Goal: Entertainment & Leisure: Consume media (video, audio)

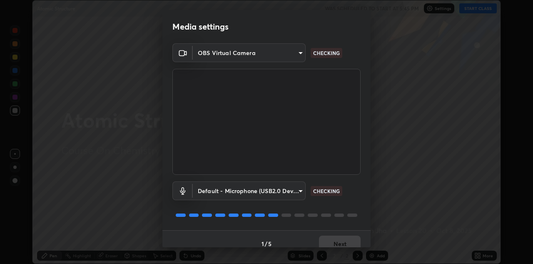
scroll to position [10, 0]
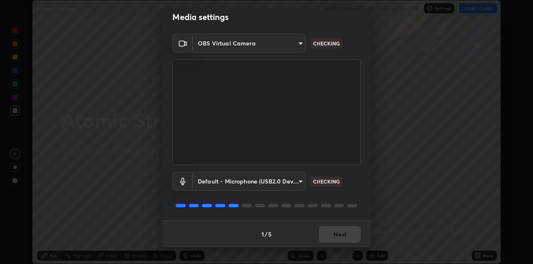
click at [336, 232] on div "1 / 5 Next" at bounding box center [267, 233] width 208 height 27
click at [330, 235] on div "1 / 5 Next" at bounding box center [267, 233] width 208 height 27
click at [329, 238] on div "1 / 5 Next" at bounding box center [267, 233] width 208 height 27
click at [332, 235] on div "1 / 5 Next" at bounding box center [267, 233] width 208 height 27
click at [333, 233] on div "1 / 5 Next" at bounding box center [267, 233] width 208 height 27
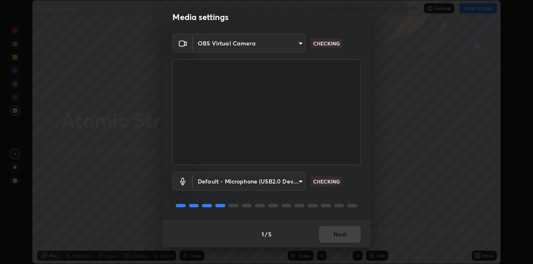
click at [336, 229] on div "1 / 5 Next" at bounding box center [267, 233] width 208 height 27
click at [332, 233] on div "1 / 5 Next" at bounding box center [267, 233] width 208 height 27
click at [328, 233] on div "1 / 5 Next" at bounding box center [267, 233] width 208 height 27
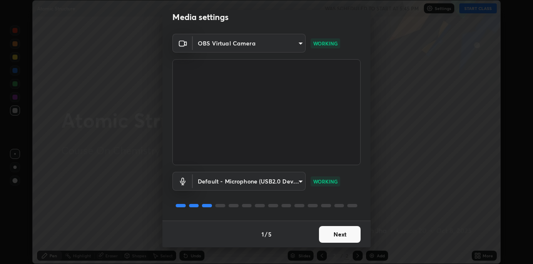
click at [328, 231] on button "Next" at bounding box center [340, 234] width 42 height 17
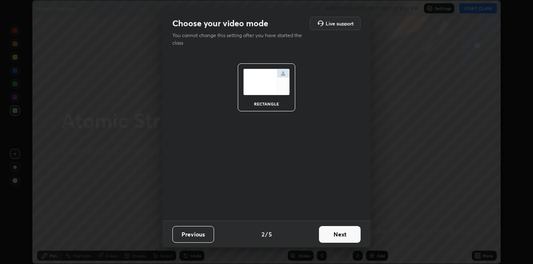
click at [325, 235] on button "Next" at bounding box center [340, 234] width 42 height 17
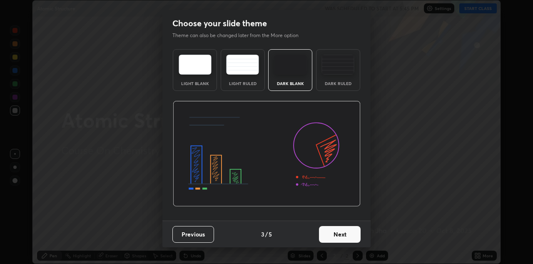
click at [336, 227] on button "Next" at bounding box center [340, 234] width 42 height 17
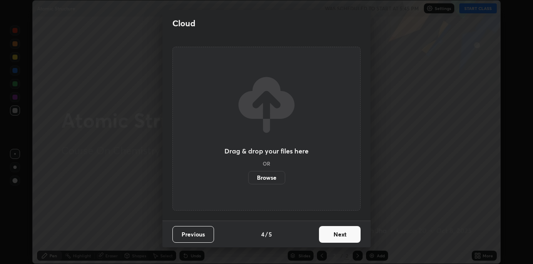
click at [333, 233] on button "Next" at bounding box center [340, 234] width 42 height 17
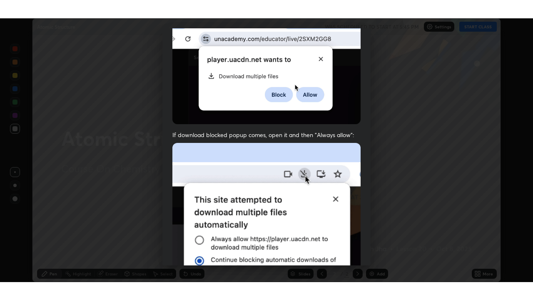
scroll to position [180, 0]
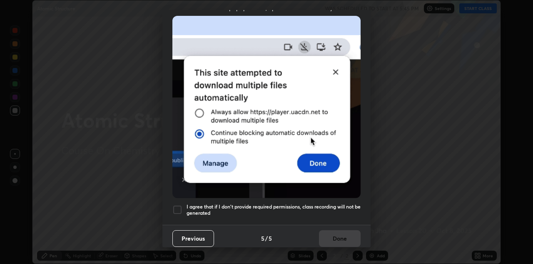
click at [181, 205] on div at bounding box center [178, 210] width 10 height 10
click at [338, 236] on button "Done" at bounding box center [340, 238] width 42 height 17
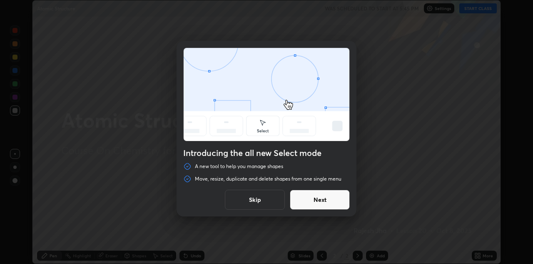
click at [267, 198] on button "Skip" at bounding box center [255, 200] width 60 height 20
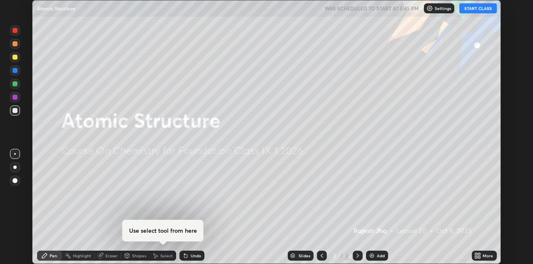
click at [473, 9] on button "START CLASS" at bounding box center [479, 8] width 38 height 10
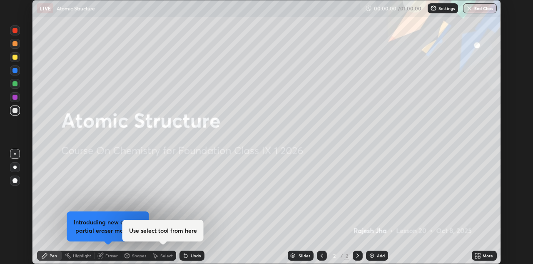
click at [480, 256] on icon at bounding box center [479, 257] width 2 height 2
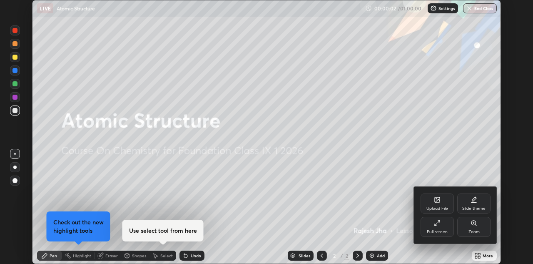
click at [441, 224] on div "Full screen" at bounding box center [437, 227] width 33 height 20
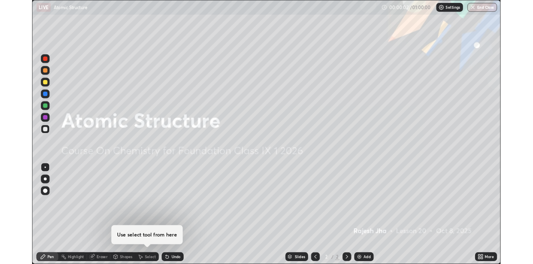
scroll to position [300, 533]
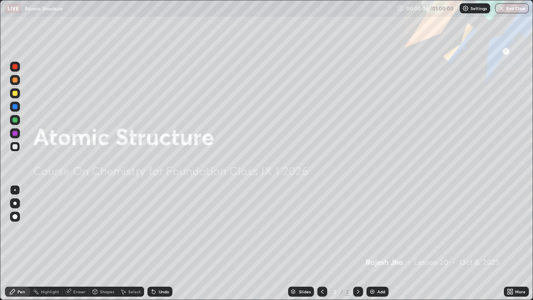
click at [374, 263] on img at bounding box center [372, 291] width 7 height 7
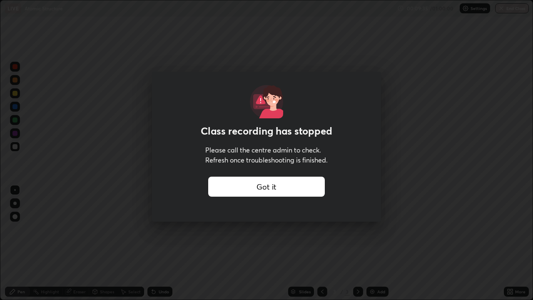
click at [284, 183] on div "Got it" at bounding box center [266, 187] width 117 height 20
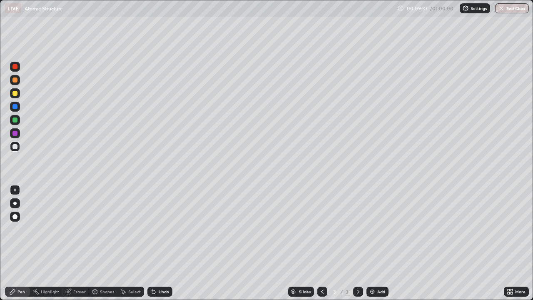
click at [14, 213] on div at bounding box center [15, 217] width 10 height 10
click at [15, 82] on div at bounding box center [15, 80] width 5 height 5
click at [72, 263] on div "Eraser" at bounding box center [76, 292] width 27 height 10
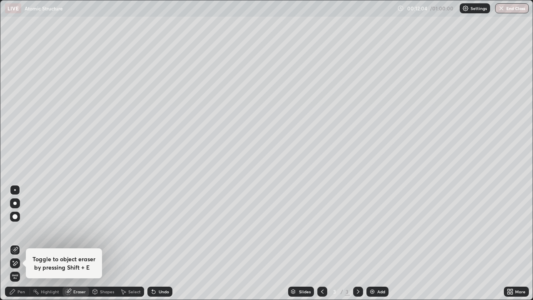
click at [15, 263] on div "Pen" at bounding box center [17, 292] width 25 height 10
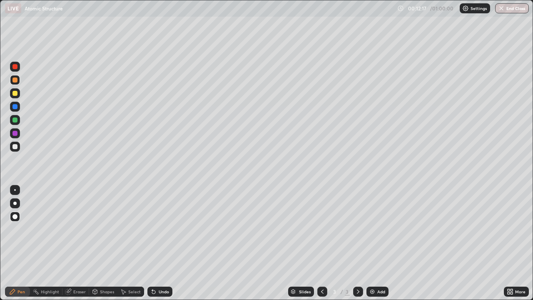
click at [13, 145] on div at bounding box center [15, 146] width 5 height 5
click at [372, 263] on img at bounding box center [372, 291] width 7 height 7
click at [13, 65] on div at bounding box center [15, 66] width 5 height 5
click at [15, 143] on div at bounding box center [15, 147] width 10 height 10
click at [13, 118] on div at bounding box center [15, 120] width 10 height 10
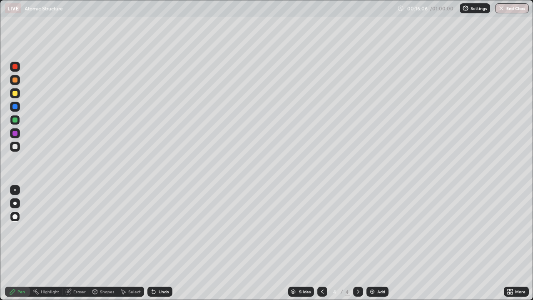
click at [13, 81] on div at bounding box center [15, 80] width 5 height 5
click at [378, 263] on div "Add" at bounding box center [382, 292] width 8 height 4
click at [16, 133] on div at bounding box center [15, 133] width 5 height 5
click at [13, 146] on div at bounding box center [15, 146] width 5 height 5
click at [374, 263] on img at bounding box center [372, 291] width 7 height 7
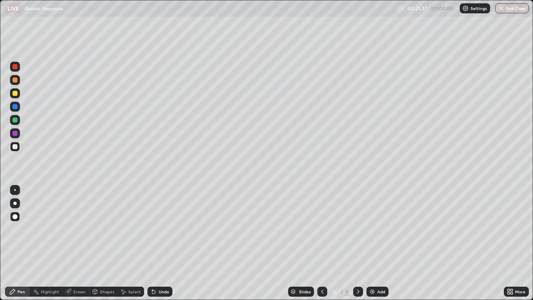
click at [11, 92] on div at bounding box center [15, 93] width 10 height 10
click at [76, 263] on div "Eraser" at bounding box center [76, 292] width 27 height 10
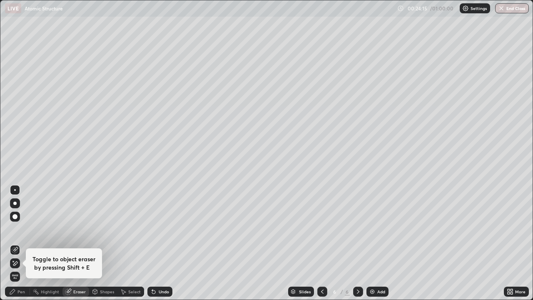
click at [14, 261] on icon at bounding box center [15, 263] width 7 height 7
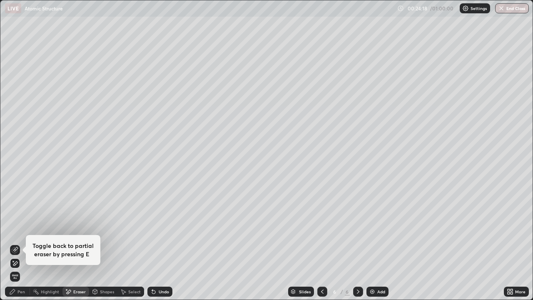
click at [15, 263] on icon at bounding box center [12, 291] width 7 height 7
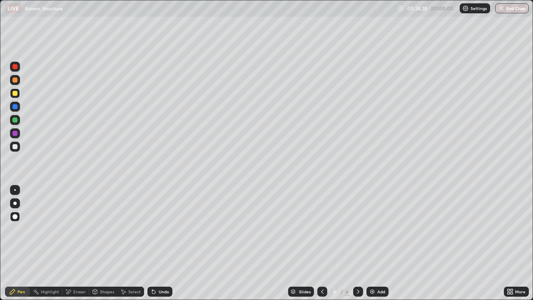
click at [14, 146] on div at bounding box center [15, 146] width 5 height 5
click at [16, 81] on div at bounding box center [15, 80] width 5 height 5
click at [13, 132] on div at bounding box center [15, 133] width 5 height 5
click at [13, 118] on div at bounding box center [15, 120] width 5 height 5
click at [15, 147] on div at bounding box center [15, 146] width 5 height 5
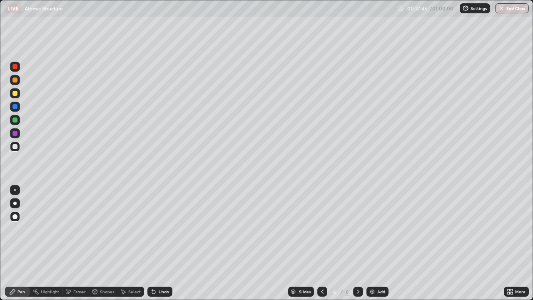
click at [16, 133] on div at bounding box center [15, 133] width 5 height 5
click at [372, 263] on img at bounding box center [372, 291] width 7 height 7
click at [14, 91] on div at bounding box center [15, 93] width 5 height 5
click at [321, 263] on div at bounding box center [323, 292] width 10 height 10
click at [354, 263] on div at bounding box center [358, 292] width 10 height 10
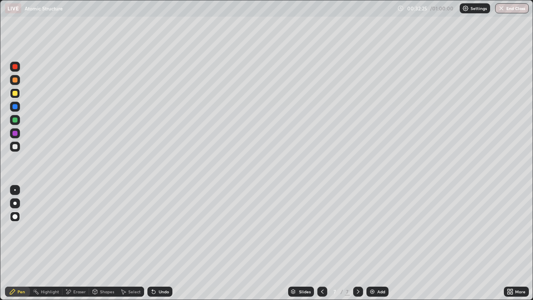
click at [15, 145] on div at bounding box center [15, 146] width 5 height 5
click at [13, 79] on div at bounding box center [15, 80] width 5 height 5
click at [376, 263] on div "Add" at bounding box center [378, 292] width 22 height 10
click at [13, 66] on div at bounding box center [15, 66] width 5 height 5
click at [15, 145] on div at bounding box center [15, 146] width 5 height 5
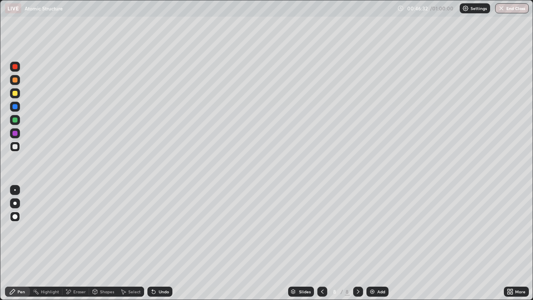
click at [18, 95] on div at bounding box center [15, 93] width 10 height 10
click at [13, 81] on div at bounding box center [15, 80] width 5 height 5
click at [15, 145] on div at bounding box center [15, 146] width 5 height 5
click at [376, 263] on div "Add" at bounding box center [378, 292] width 22 height 10
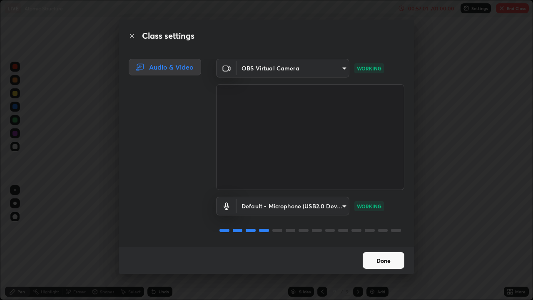
click at [378, 258] on button "Done" at bounding box center [384, 260] width 42 height 17
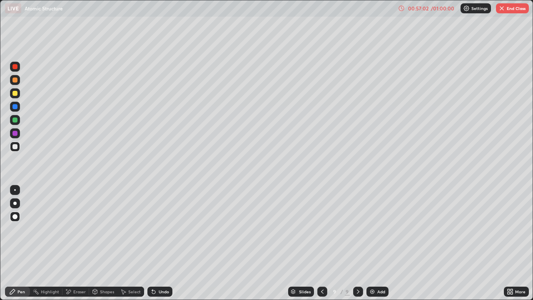
click at [507, 5] on button "End Class" at bounding box center [512, 8] width 33 height 10
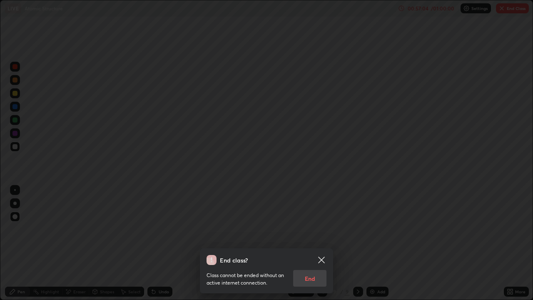
click at [367, 192] on div "End class? Class cannot be ended without an active internet connection. End" at bounding box center [266, 150] width 533 height 300
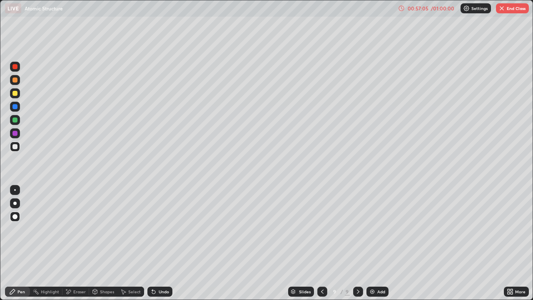
click at [502, 8] on img "button" at bounding box center [502, 8] width 7 height 7
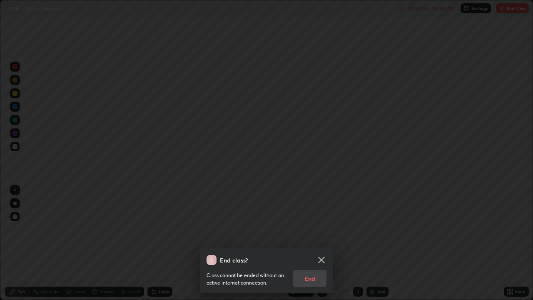
click at [308, 263] on div "Class cannot be ended without an active internet connection. End" at bounding box center [267, 276] width 120 height 22
click at [315, 263] on div "Class cannot be ended without an active internet connection. End" at bounding box center [267, 276] width 120 height 22
click at [318, 258] on icon at bounding box center [322, 260] width 10 height 10
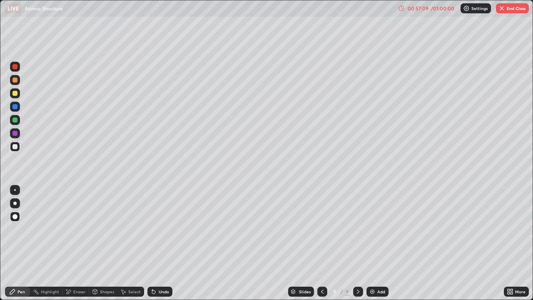
click at [506, 5] on button "End Class" at bounding box center [512, 8] width 33 height 10
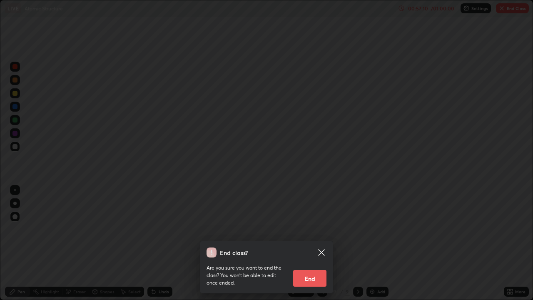
click at [311, 263] on button "End" at bounding box center [309, 278] width 33 height 17
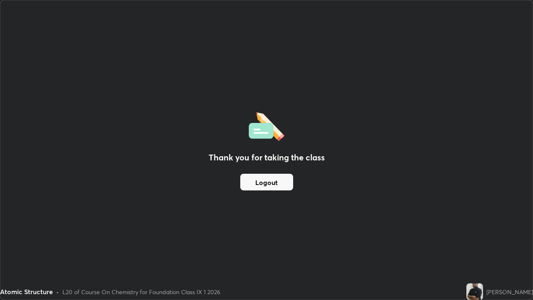
click at [433, 177] on div "Thank you for taking the class Logout" at bounding box center [266, 149] width 533 height 299
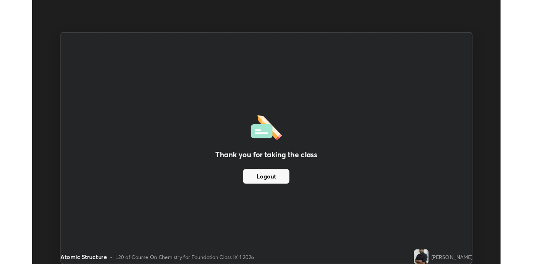
scroll to position [41414, 41145]
